Goal: Task Accomplishment & Management: Manage account settings

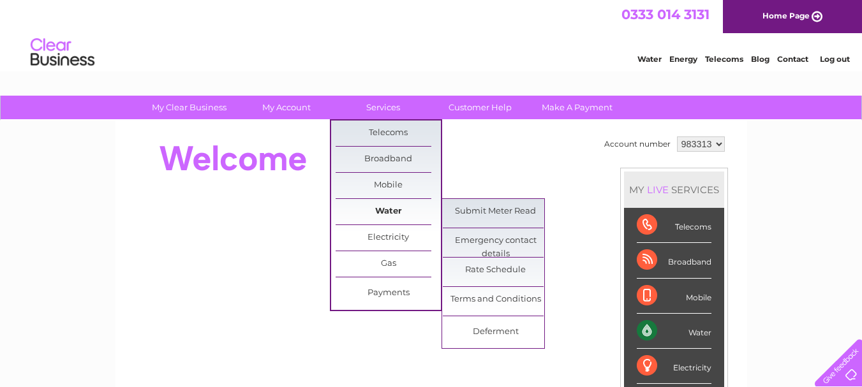
click at [387, 210] on link "Water" at bounding box center [388, 212] width 105 height 26
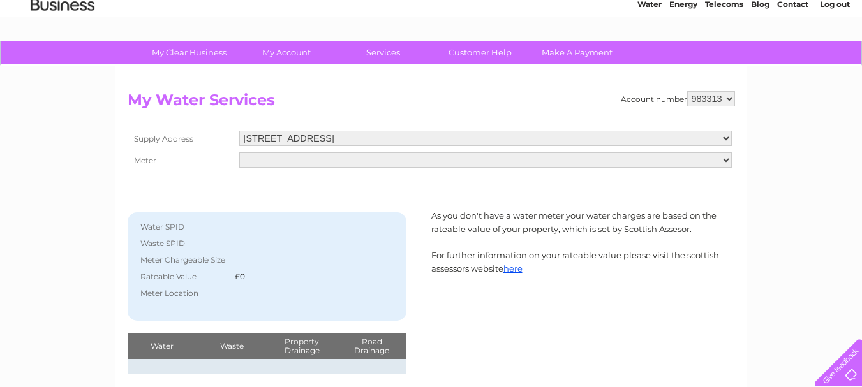
scroll to position [43, 0]
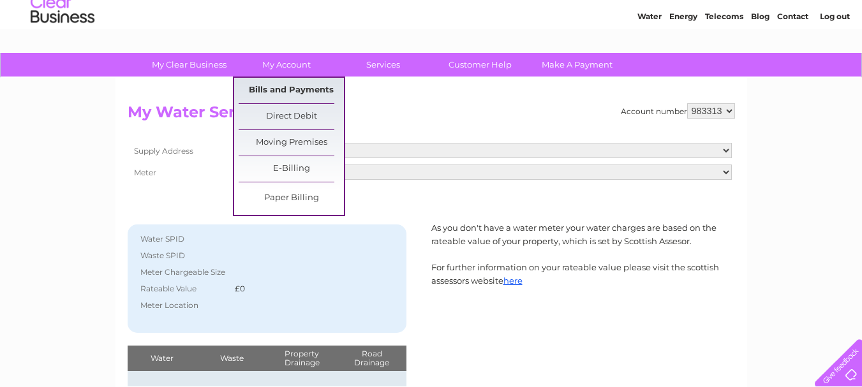
click at [287, 86] on link "Bills and Payments" at bounding box center [291, 91] width 105 height 26
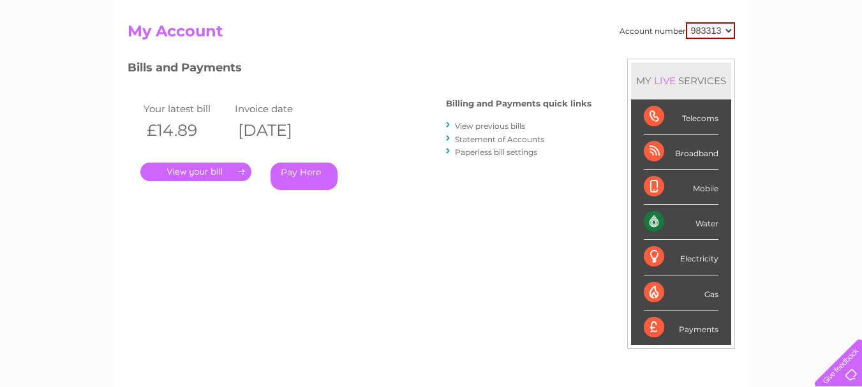
scroll to position [128, 0]
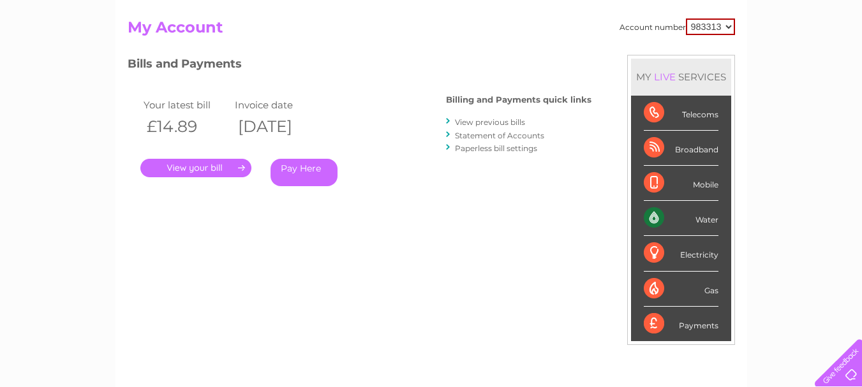
click at [188, 166] on link "." at bounding box center [195, 168] width 111 height 19
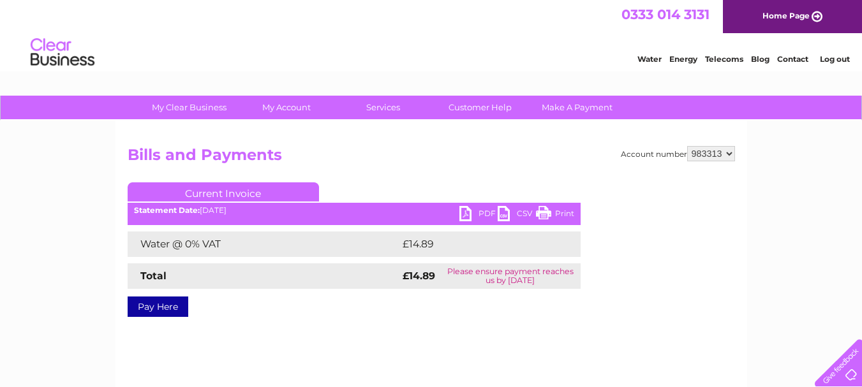
click at [463, 210] on link "PDF" at bounding box center [478, 215] width 38 height 19
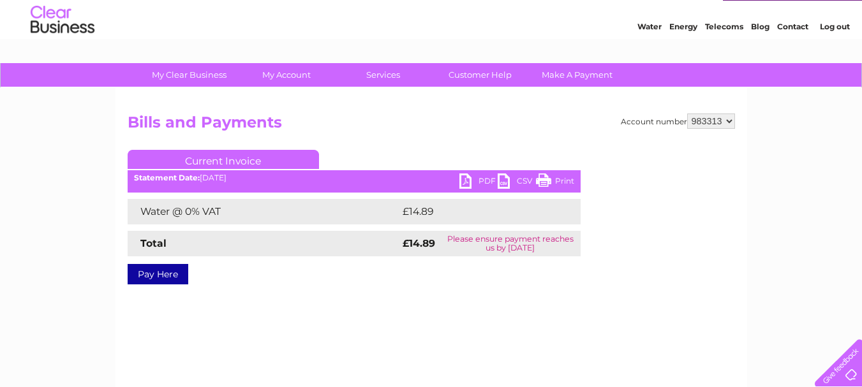
scroll to position [21, 0]
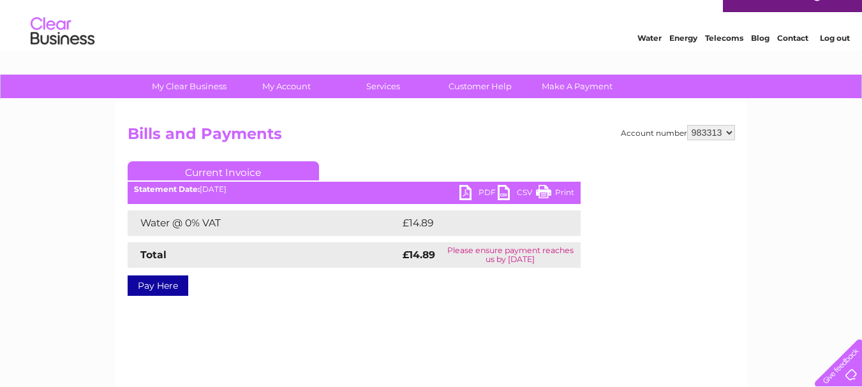
click at [242, 170] on link "Current Invoice" at bounding box center [223, 170] width 191 height 19
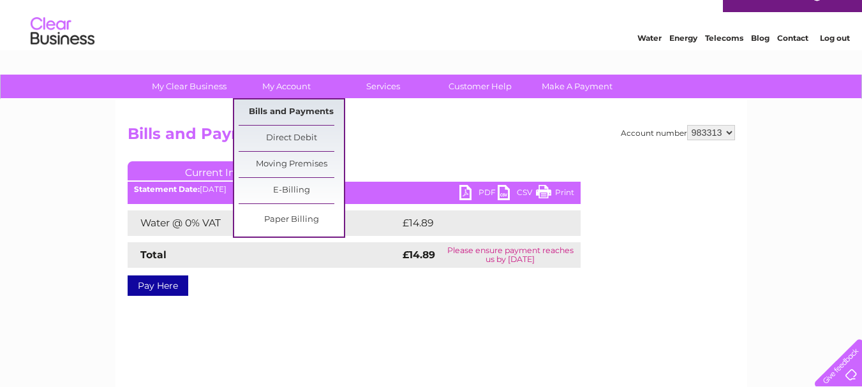
click at [301, 111] on link "Bills and Payments" at bounding box center [291, 113] width 105 height 26
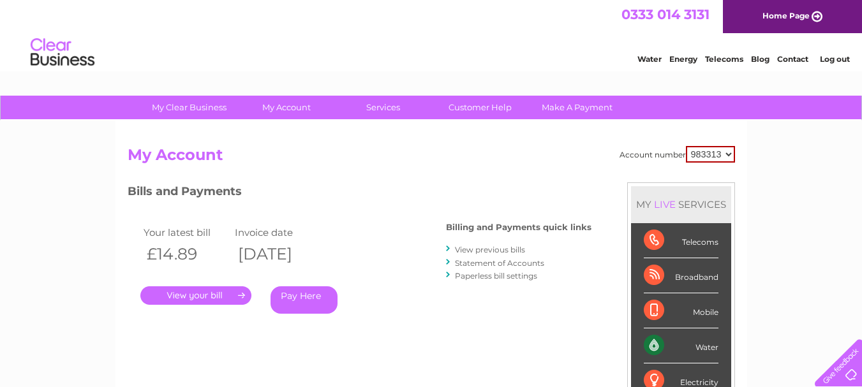
click at [493, 250] on link "View previous bills" at bounding box center [490, 250] width 70 height 10
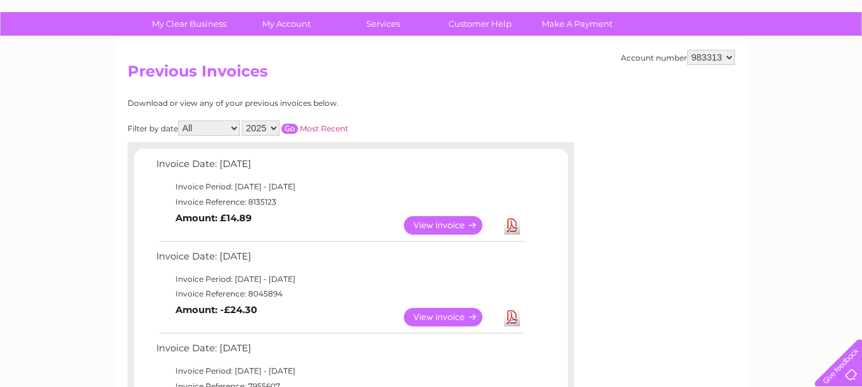
scroll to position [128, 0]
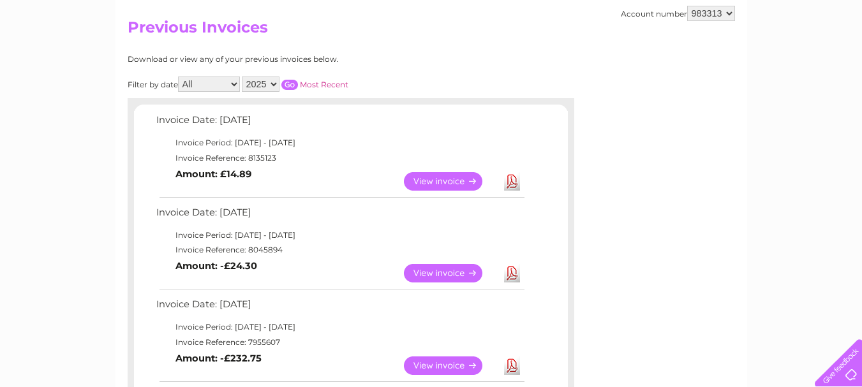
click at [447, 271] on link "View" at bounding box center [451, 273] width 94 height 19
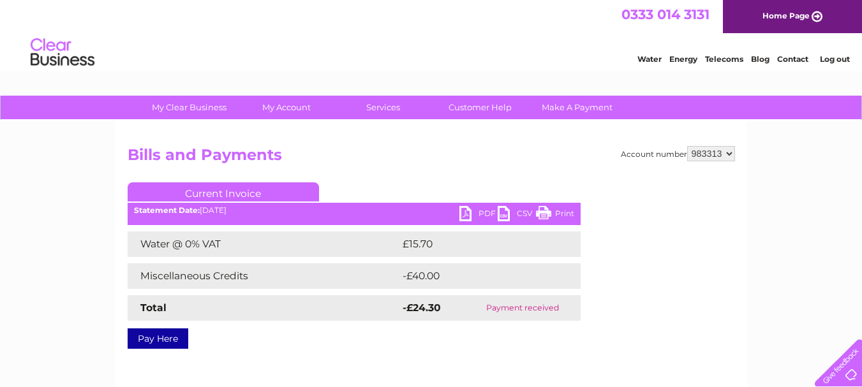
click at [475, 205] on ul "Current Invoice" at bounding box center [354, 195] width 453 height 24
click at [466, 218] on link "PDF" at bounding box center [478, 215] width 38 height 19
